Goal: Task Accomplishment & Management: Use online tool/utility

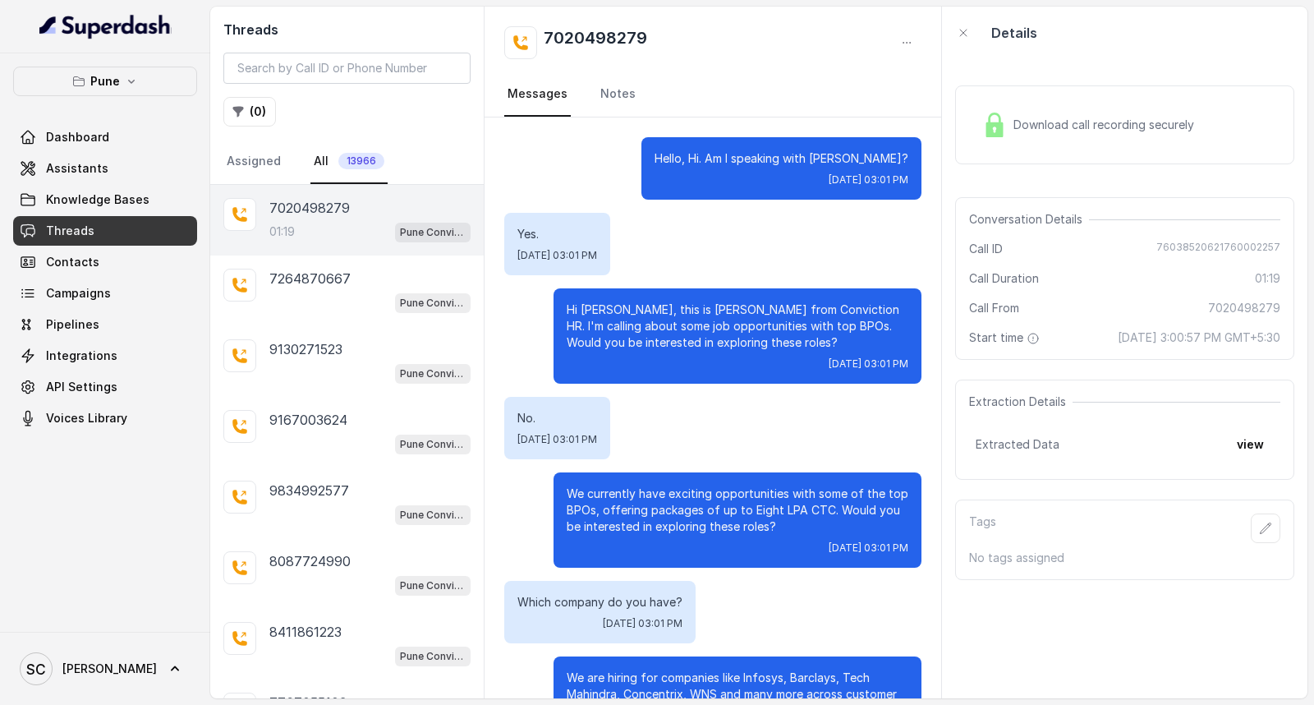
scroll to position [606, 0]
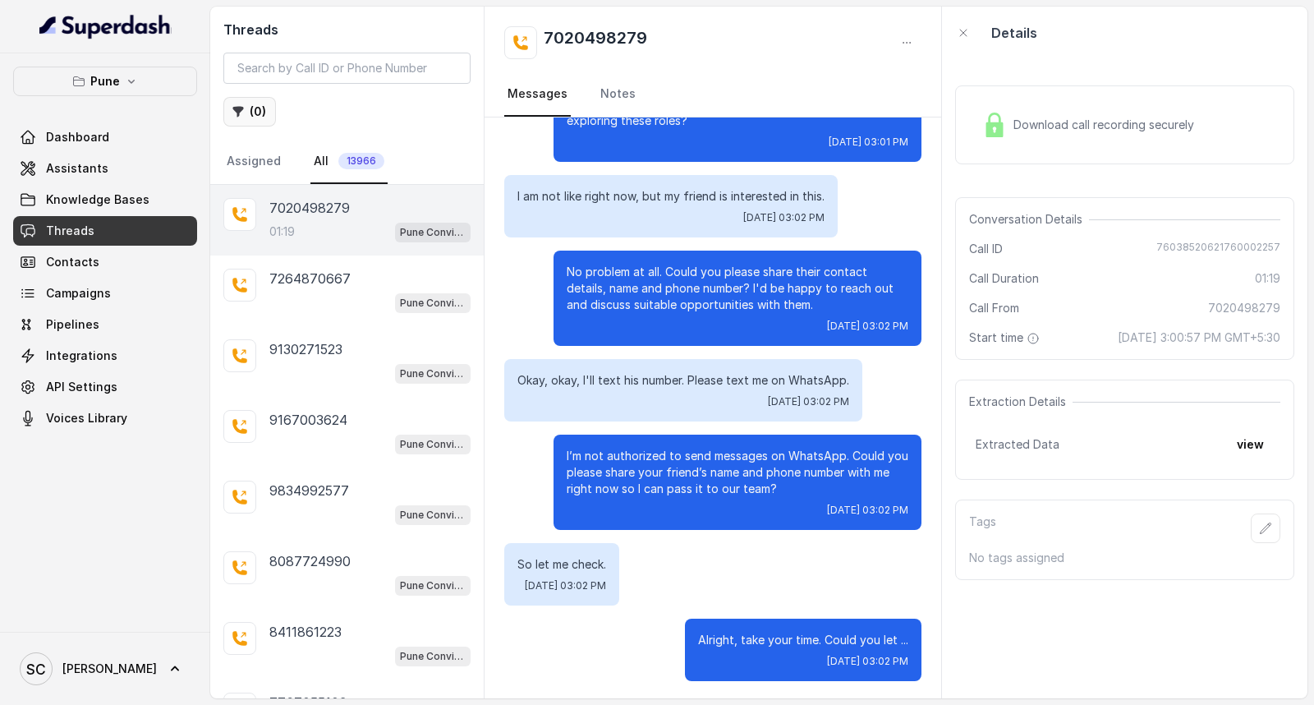
click at [238, 111] on icon "button" at bounding box center [238, 112] width 11 height 11
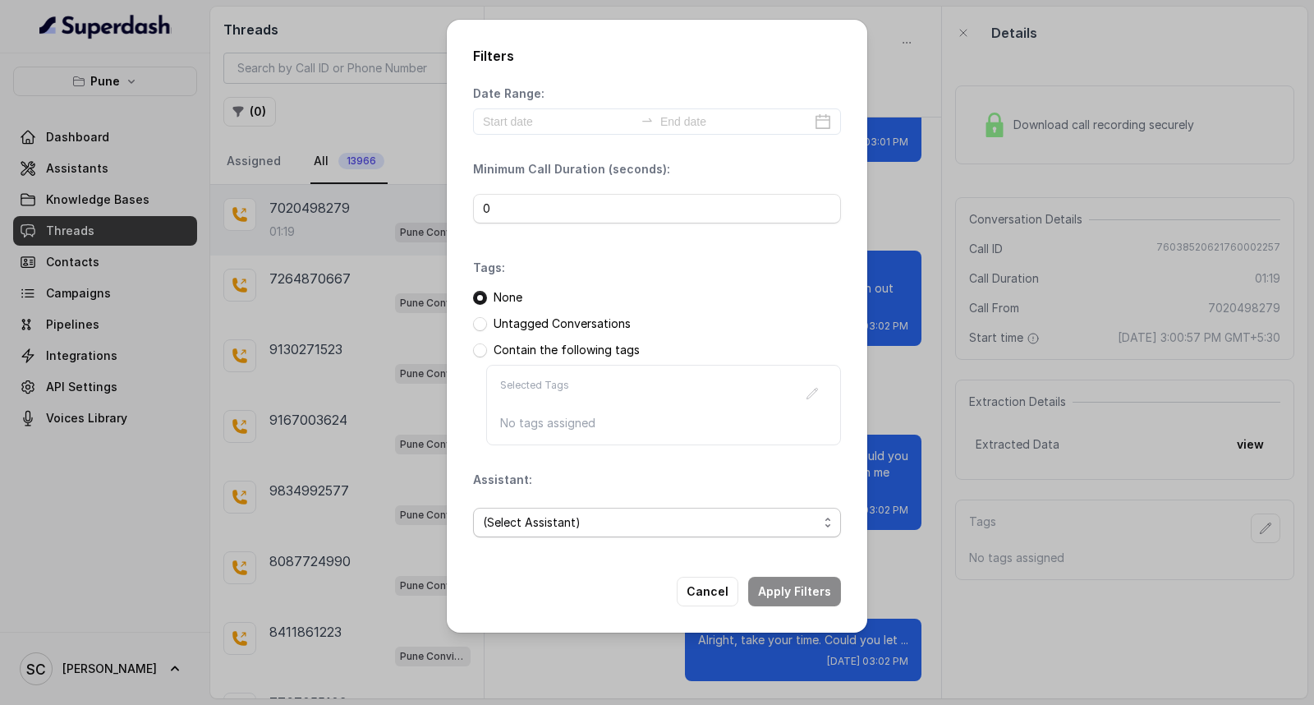
click at [553, 535] on span "(Select Assistant)" at bounding box center [657, 523] width 368 height 30
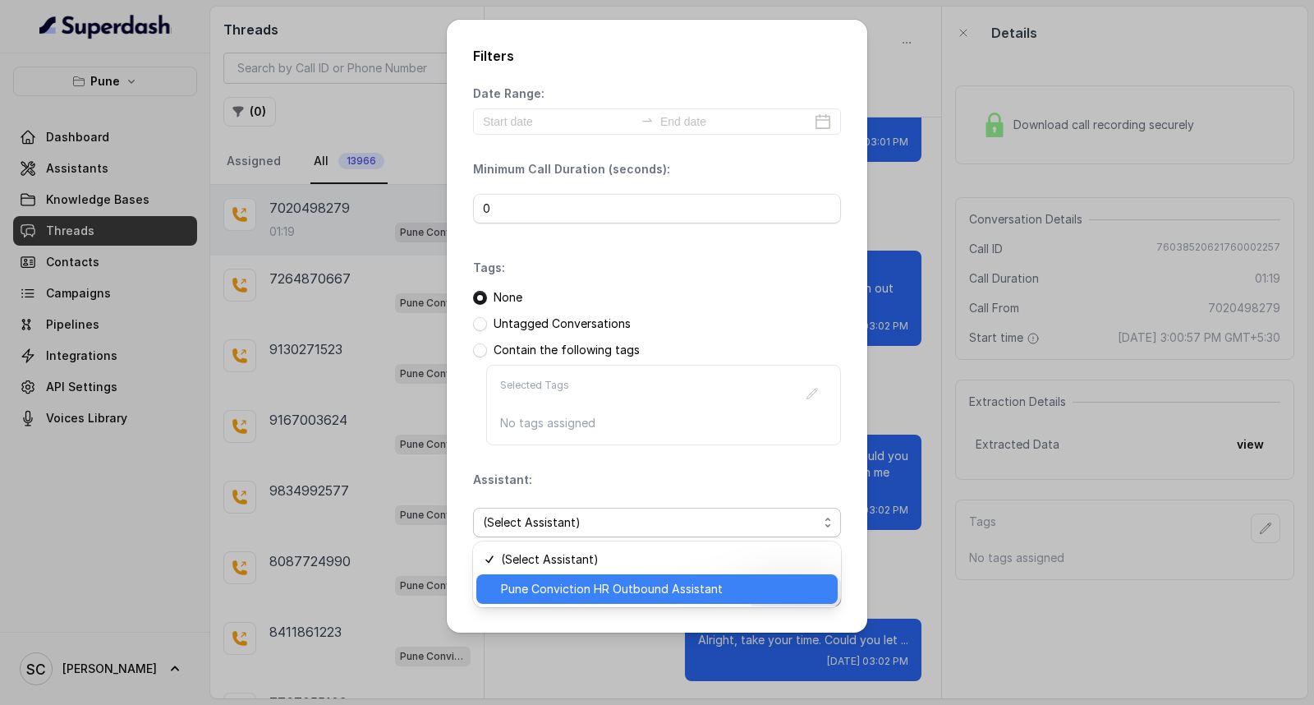
click at [552, 584] on span "Pune Conviction HR Outbound Assistant" at bounding box center [664, 589] width 327 height 20
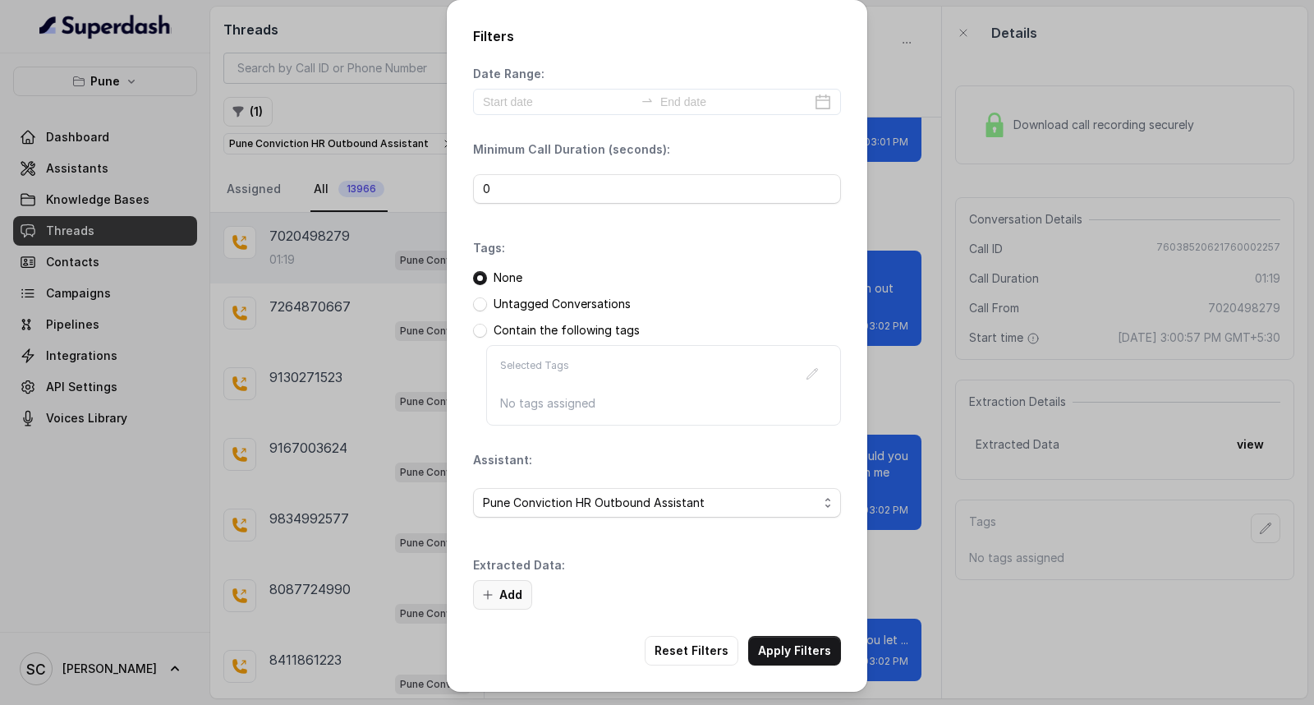
click at [522, 593] on button "Add" at bounding box center [502, 595] width 59 height 30
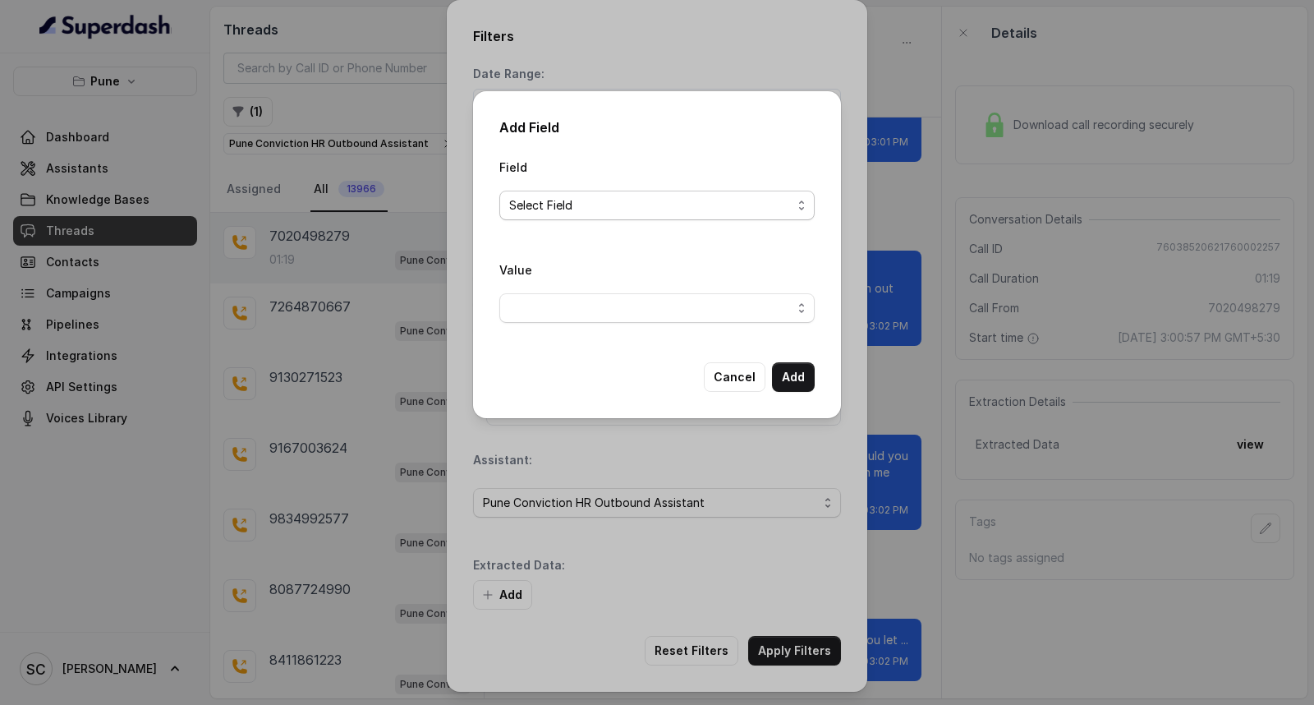
click at [606, 217] on span "Select Field" at bounding box center [656, 206] width 315 height 30
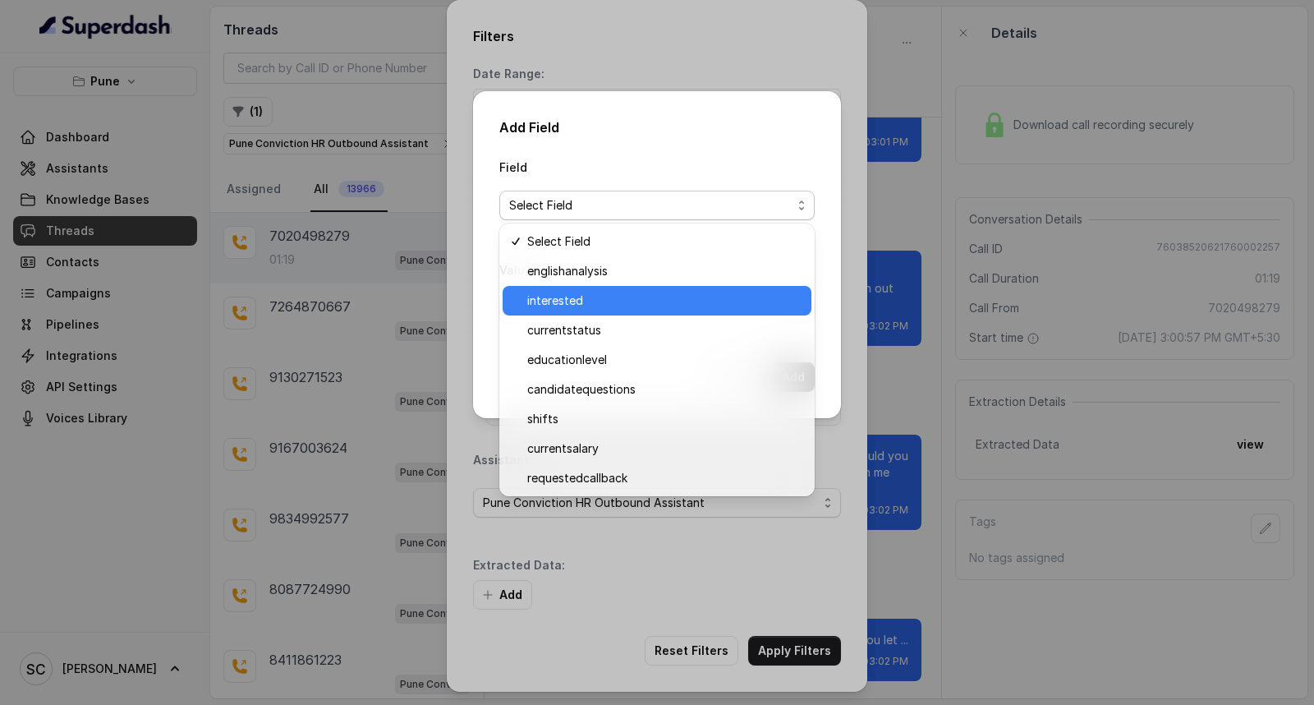
click at [603, 304] on span "interested" at bounding box center [664, 301] width 274 height 20
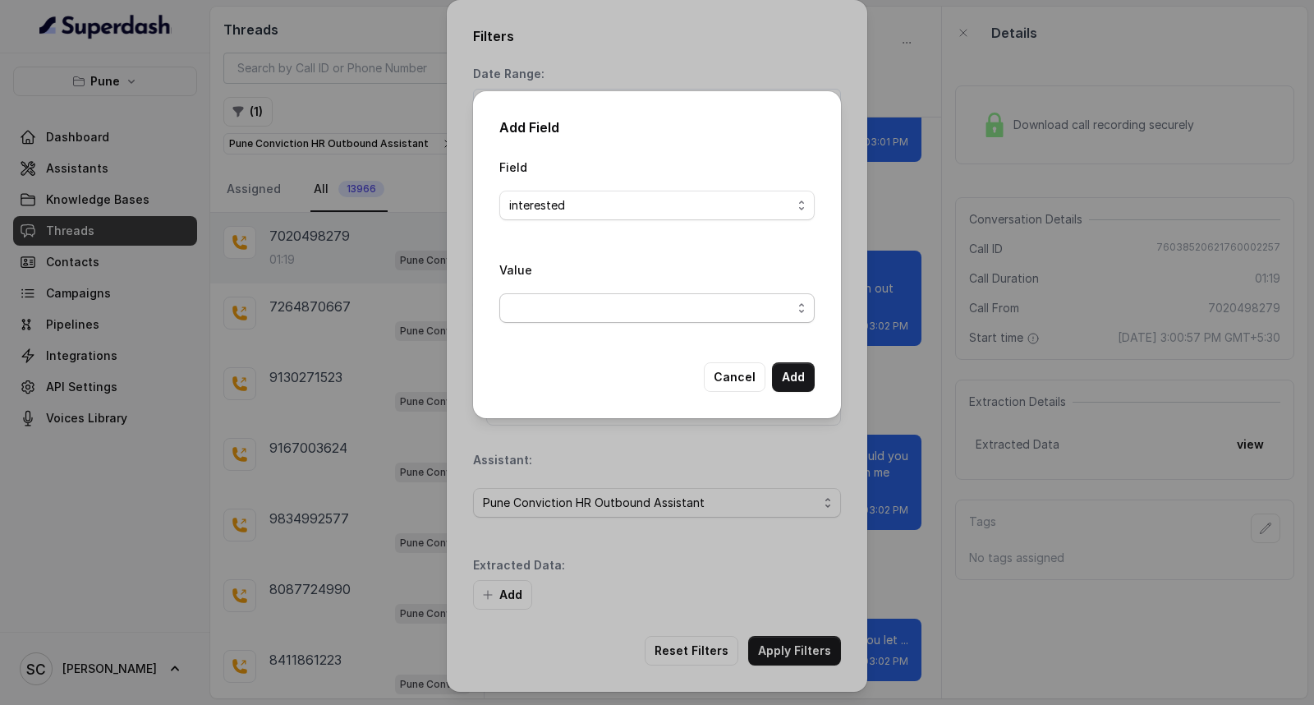
click at [584, 306] on span "button" at bounding box center [656, 308] width 315 height 30
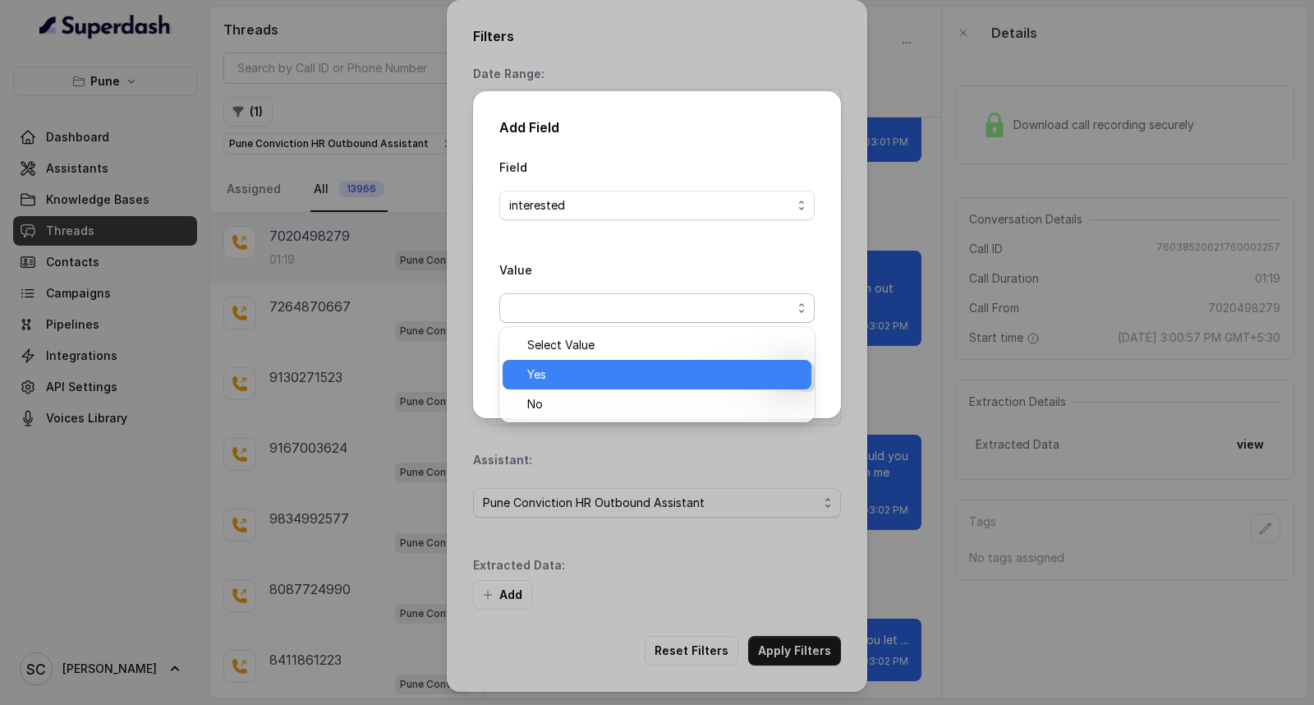
click at [596, 368] on span "Yes" at bounding box center [664, 375] width 274 height 20
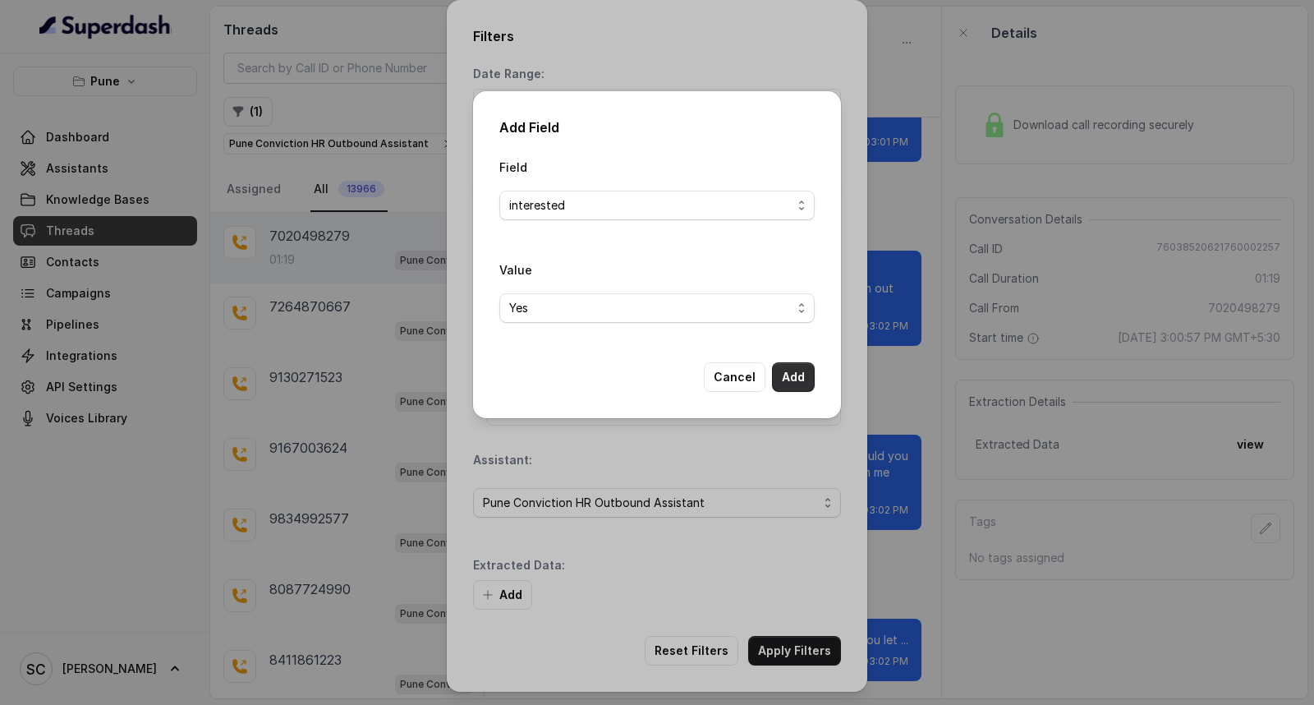
click at [792, 370] on button "Add" at bounding box center [793, 377] width 43 height 30
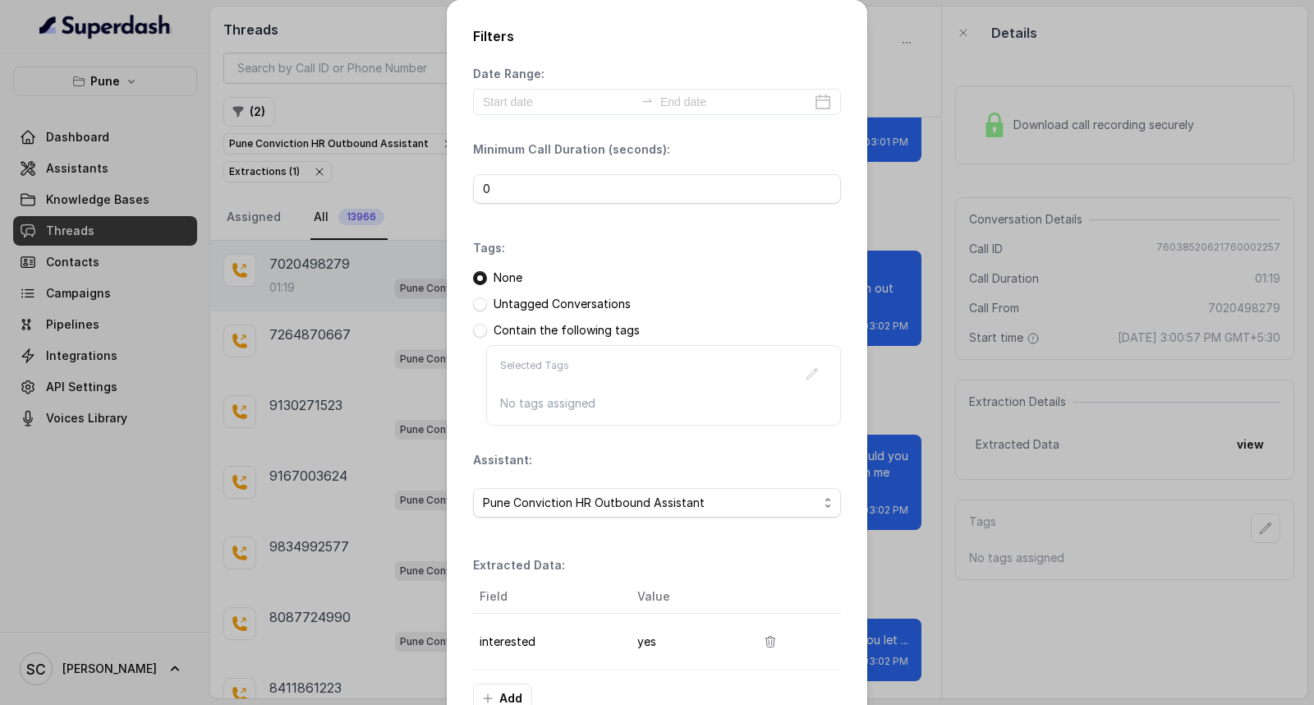
scroll to position [103, 0]
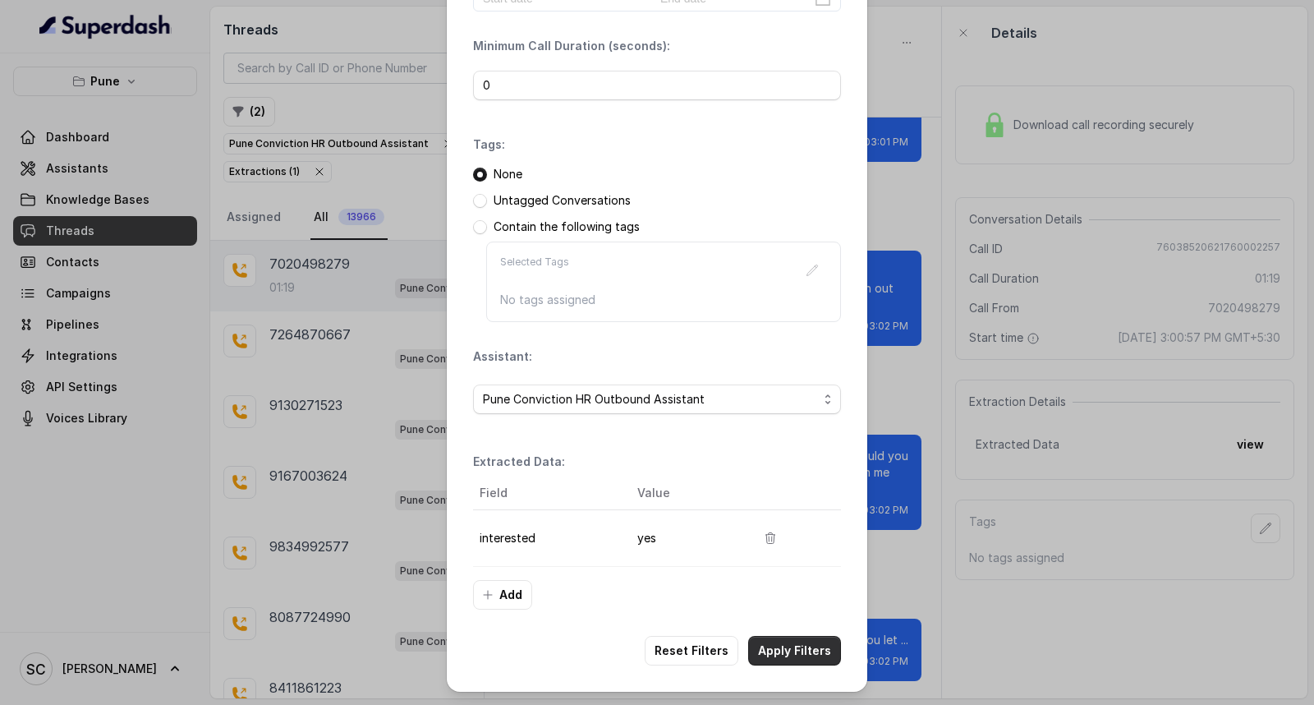
click at [785, 649] on button "Apply Filters" at bounding box center [794, 651] width 93 height 30
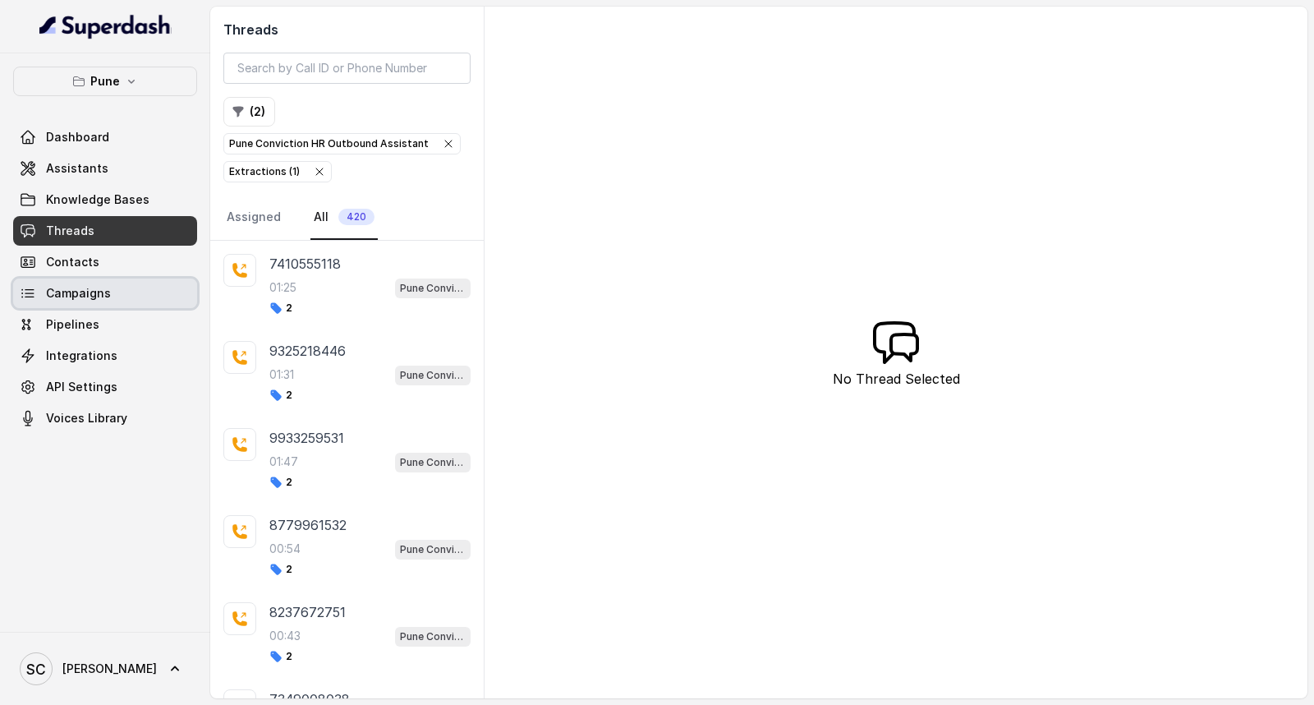
click at [115, 292] on link "Campaigns" at bounding box center [105, 293] width 184 height 30
